Goal: Task Accomplishment & Management: Use online tool/utility

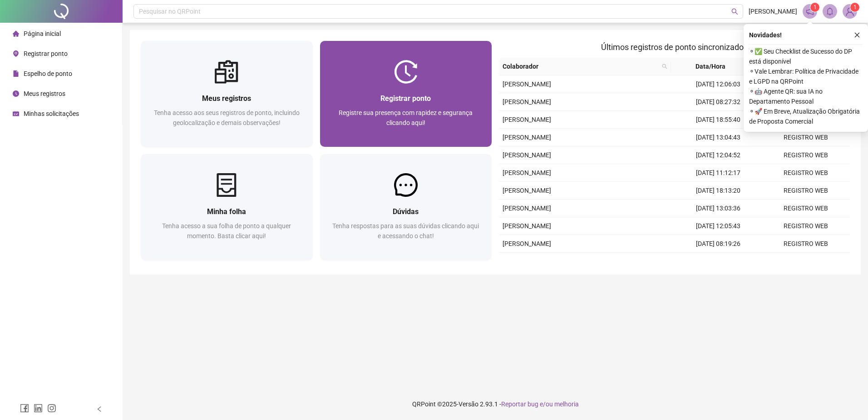
click at [418, 77] on div at bounding box center [406, 72] width 172 height 24
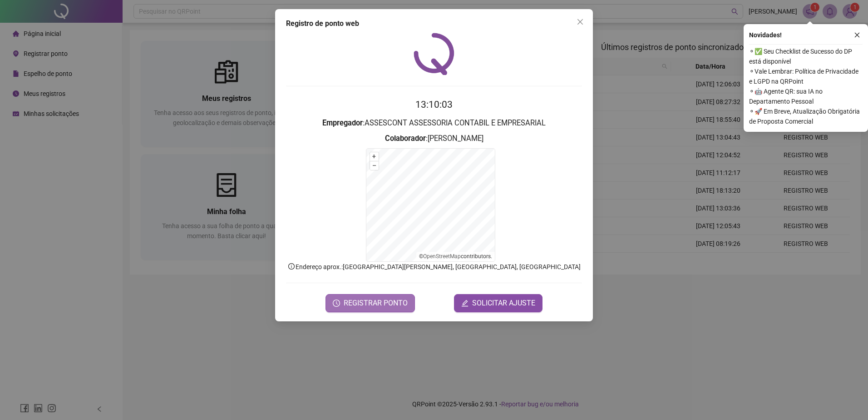
click at [381, 303] on span "REGISTRAR PONTO" at bounding box center [376, 302] width 64 height 11
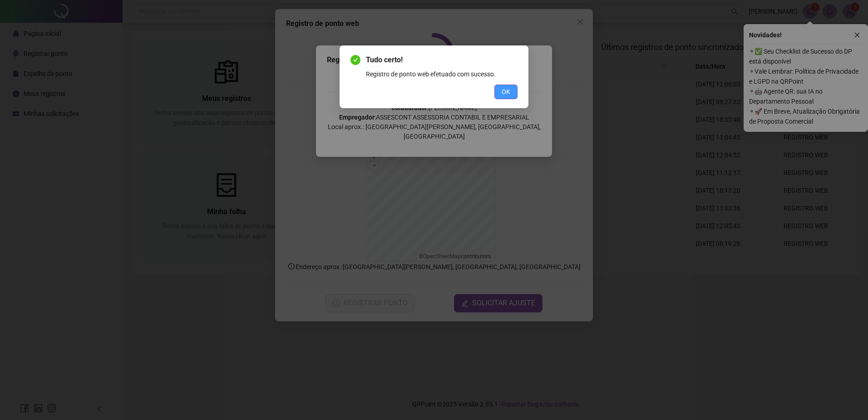
click at [507, 89] on span "OK" at bounding box center [506, 92] width 9 height 10
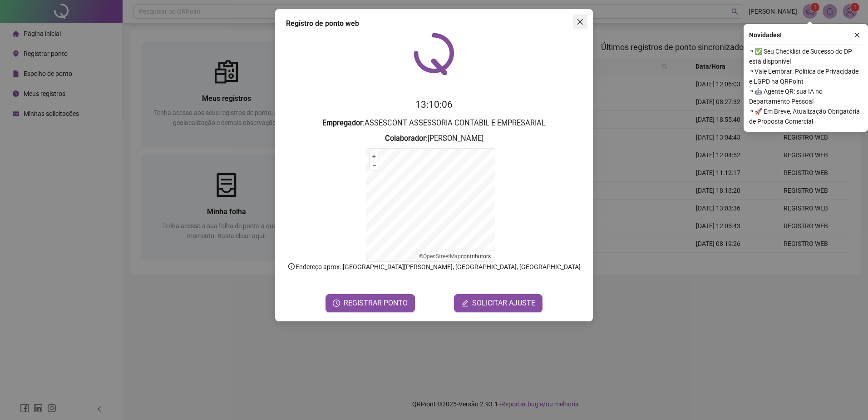
click at [583, 19] on icon "close" at bounding box center [580, 21] width 7 height 7
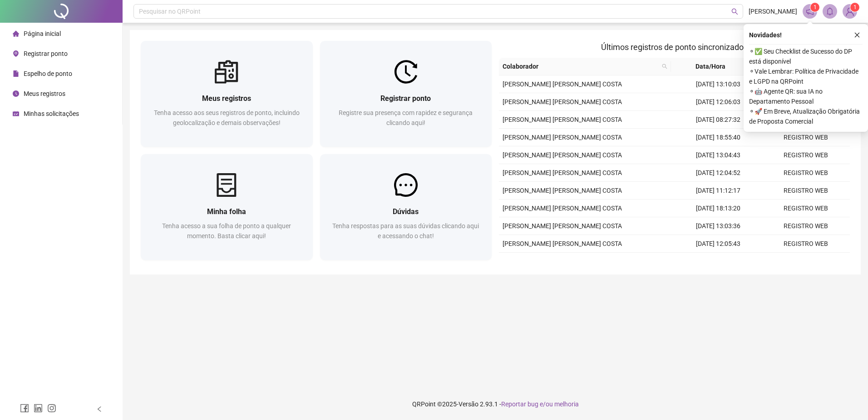
click at [858, 35] on button "button" at bounding box center [857, 35] width 11 height 11
